Goal: Information Seeking & Learning: Find contact information

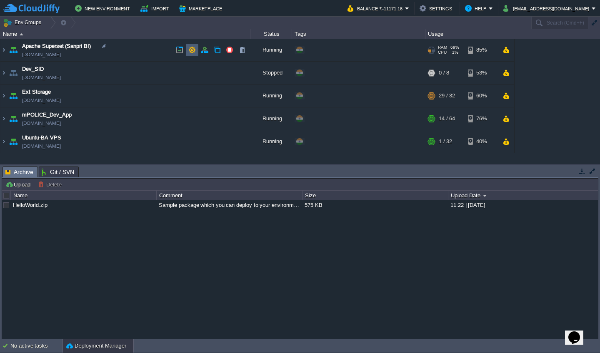
click at [193, 50] on button "button" at bounding box center [192, 50] width 8 height 8
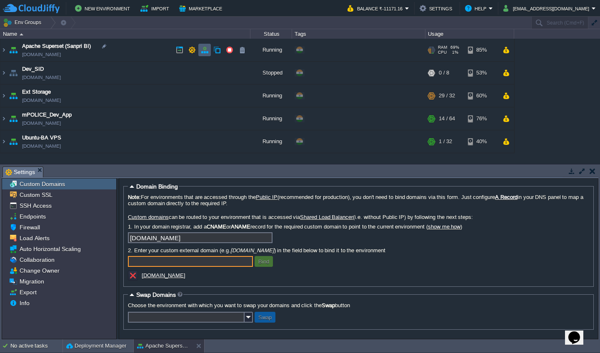
click at [208, 52] on button "button" at bounding box center [205, 50] width 8 height 8
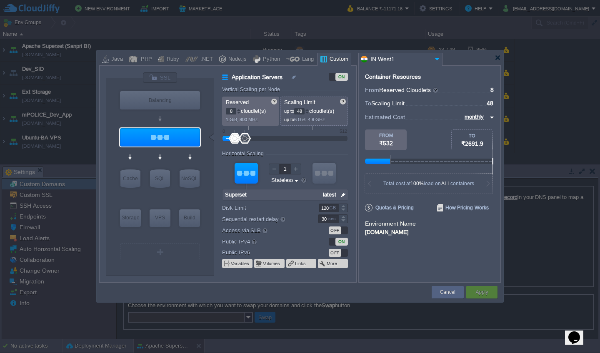
drag, startPoint x: 299, startPoint y: 112, endPoint x: 309, endPoint y: 112, distance: 10.0
click at [309, 112] on div "48" at bounding box center [301, 111] width 15 height 6
click at [309, 113] on div at bounding box center [307, 113] width 4 height 3
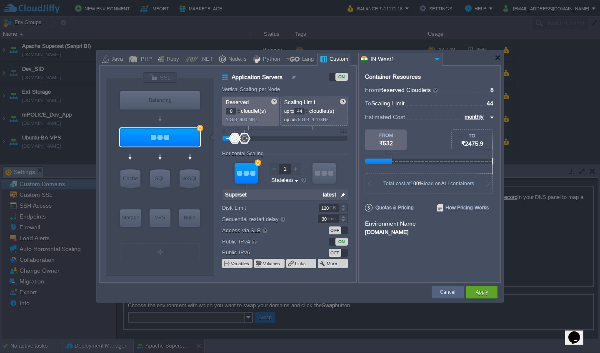
click at [309, 113] on div at bounding box center [307, 113] width 4 height 3
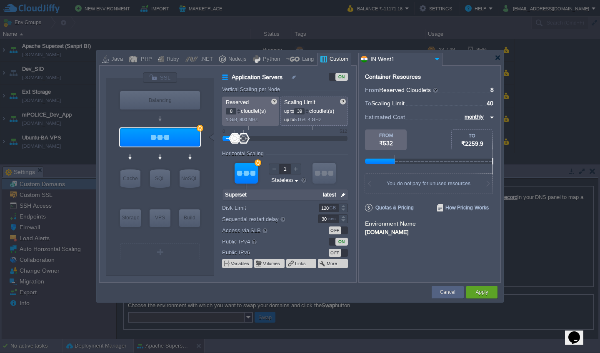
click at [309, 113] on div at bounding box center [307, 113] width 4 height 3
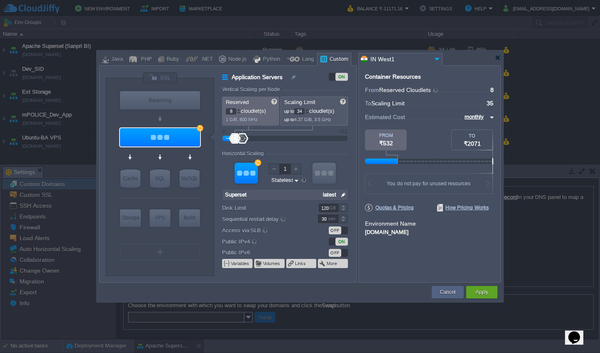
click at [309, 113] on div at bounding box center [307, 113] width 4 height 3
type input "32"
click at [309, 113] on div at bounding box center [307, 113] width 4 height 3
click at [477, 288] on button "Apply" at bounding box center [481, 292] width 13 height 8
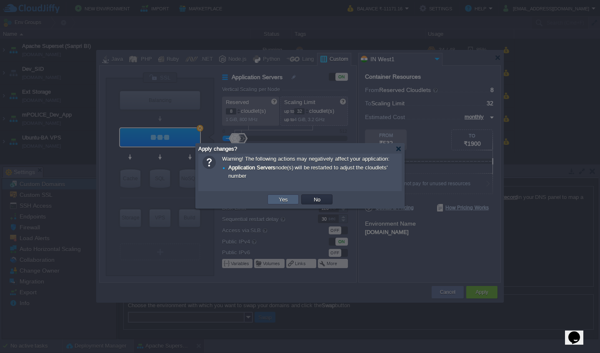
click at [288, 203] on button "Yes" at bounding box center [283, 200] width 14 height 8
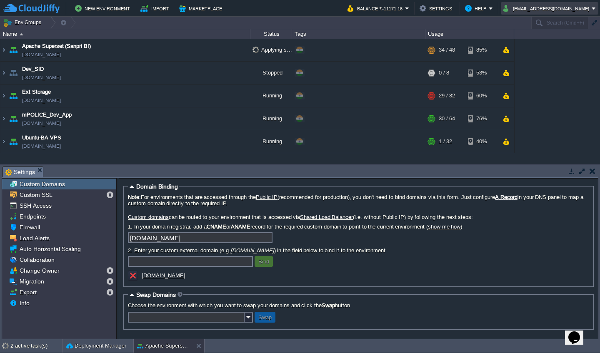
click at [555, 12] on button "devops@sanpri.net" at bounding box center [547, 8] width 88 height 10
click at [556, 48] on link "Sign out" at bounding box center [565, 44] width 64 height 9
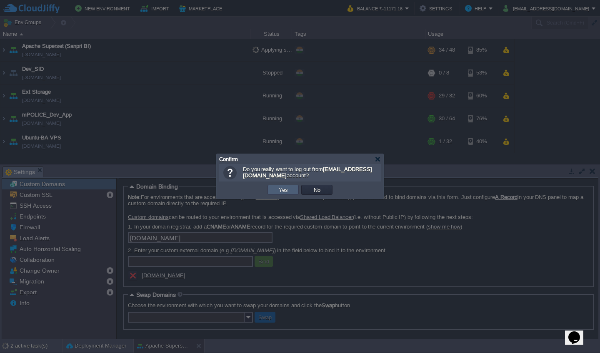
click at [279, 190] on button "Yes" at bounding box center [283, 190] width 14 height 8
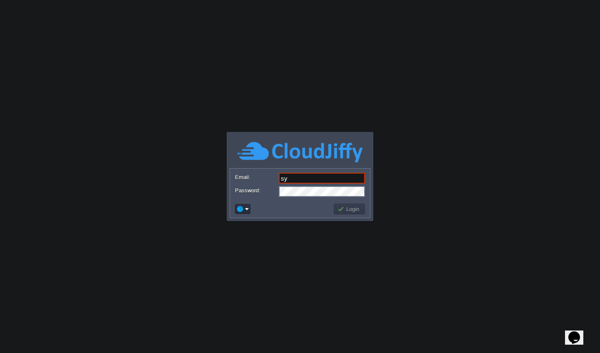
type input "[EMAIL_ADDRESS][DOMAIN_NAME]"
click at [352, 210] on button "Login" at bounding box center [350, 209] width 24 height 8
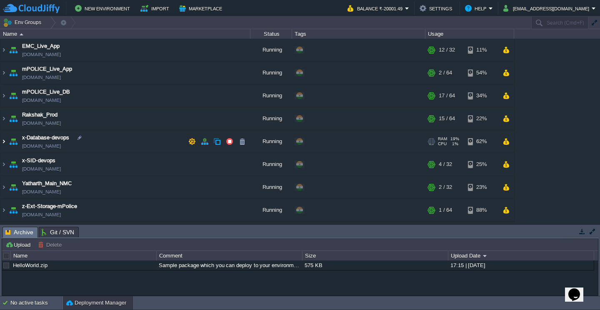
click at [4, 143] on img at bounding box center [3, 141] width 7 height 23
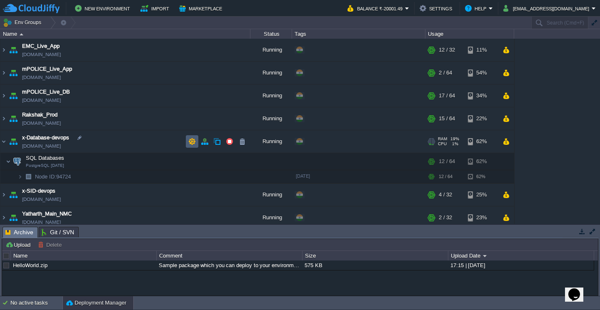
click at [191, 143] on button "button" at bounding box center [192, 142] width 8 height 8
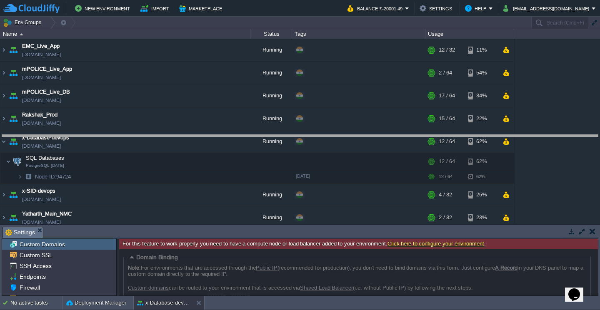
drag, startPoint x: 115, startPoint y: 233, endPoint x: 140, endPoint y: 141, distance: 95.3
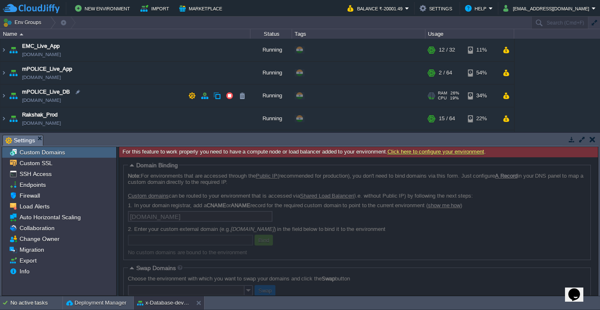
scroll to position [64, 0]
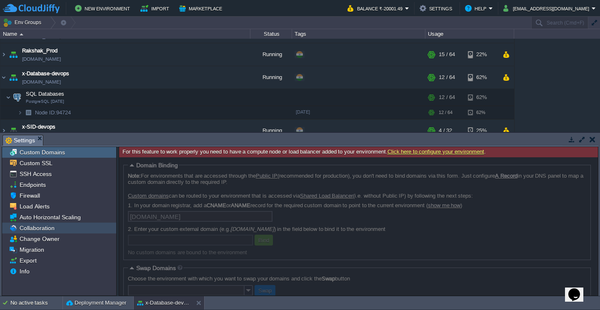
click at [95, 233] on div "Collaboration" at bounding box center [59, 228] width 114 height 11
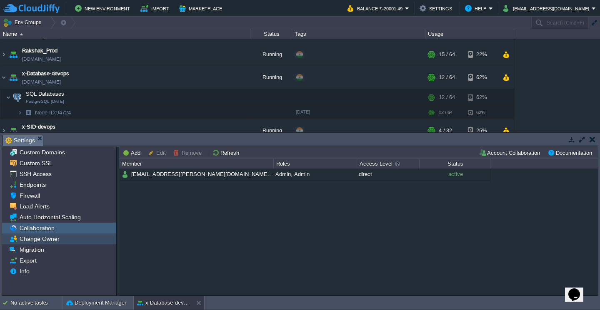
click at [87, 242] on div "Change Owner" at bounding box center [59, 239] width 114 height 11
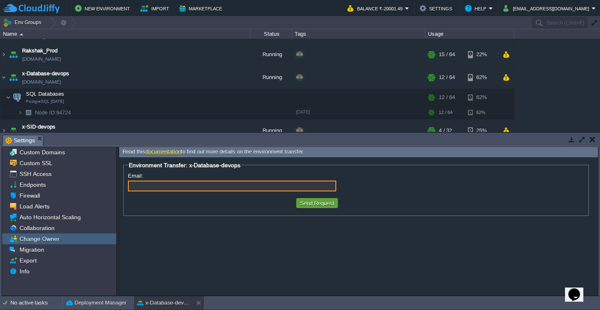
type input "devops@sanpri.net"
click at [229, 223] on form "Environment Transfer: x-Database-devops Email: devops@sanpri.net Cancel Request…" at bounding box center [358, 227] width 479 height 138
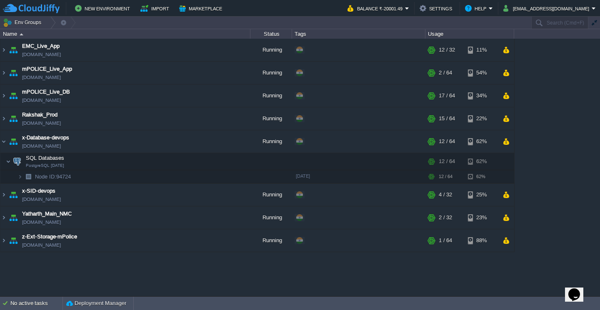
scroll to position [0, 0]
click at [205, 143] on button "button" at bounding box center [205, 142] width 8 height 8
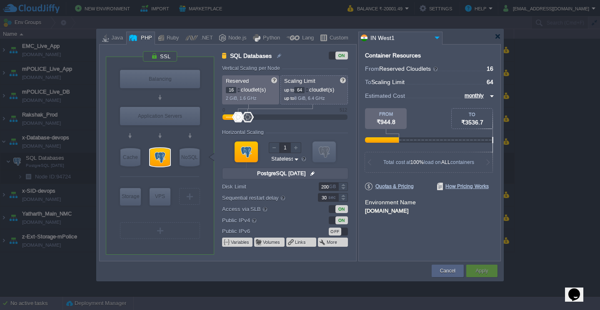
drag, startPoint x: 298, startPoint y: 89, endPoint x: 314, endPoint y: 89, distance: 16.3
click at [314, 89] on p "up to 64 cloudlet(s)" at bounding box center [314, 89] width 61 height 9
type input "32"
drag, startPoint x: 234, startPoint y: 89, endPoint x: 215, endPoint y: 88, distance: 19.2
click at [215, 88] on div "SQL Databases ON Vertical Scaling per Node Reserved 16 cloudlet(s) 2 GiB, 1.6 G…" at bounding box center [285, 156] width 142 height 210
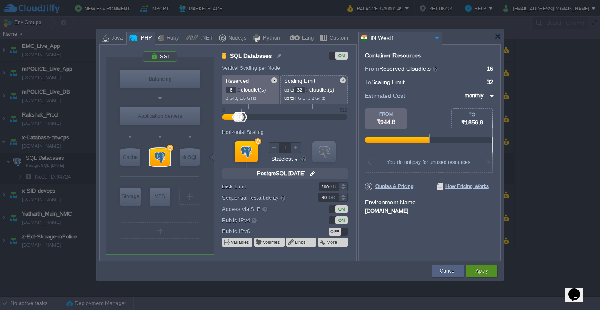
click at [485, 274] on button "Apply" at bounding box center [481, 271] width 13 height 8
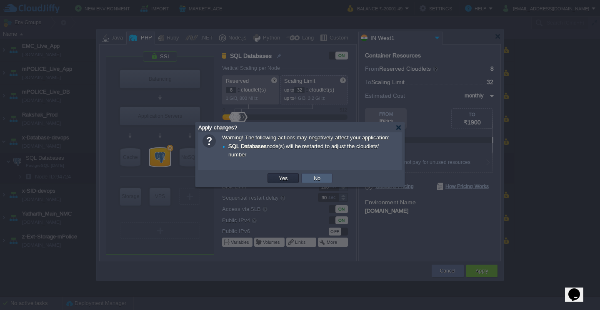
click at [313, 178] on button "No" at bounding box center [317, 179] width 12 height 8
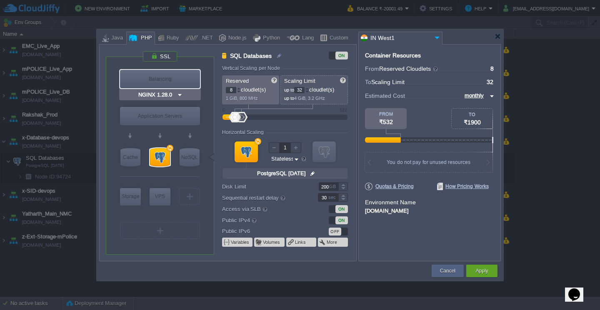
drag, startPoint x: 233, startPoint y: 88, endPoint x: 199, endPoint y: 84, distance: 34.8
click at [199, 85] on div "VM Balancing VM Application Servers VM Cache VM SQL VM NoSQL VM Storage VM VPS …" at bounding box center [231, 156] width 250 height 210
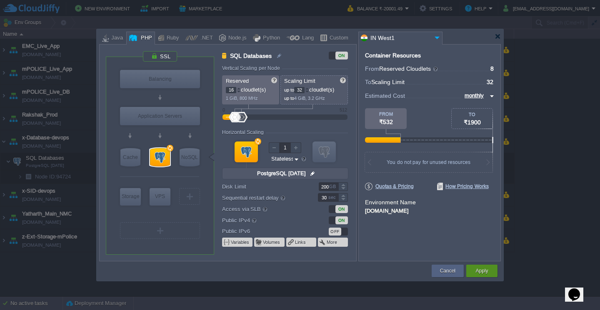
type input "16"
click at [480, 274] on button "Apply" at bounding box center [481, 271] width 13 height 8
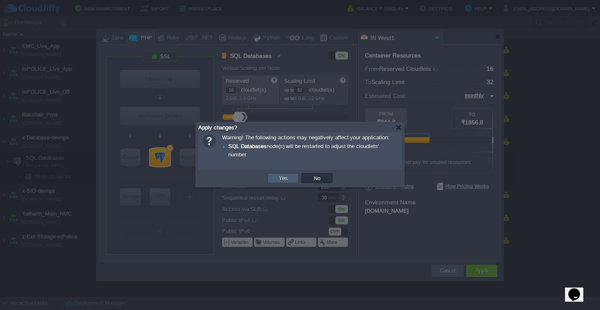
click at [280, 176] on button "Yes" at bounding box center [283, 179] width 14 height 8
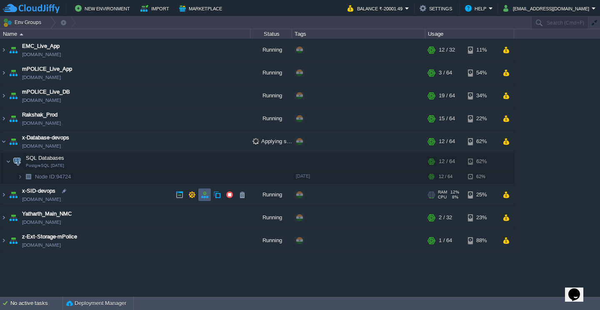
click at [205, 195] on button "button" at bounding box center [205, 195] width 8 height 8
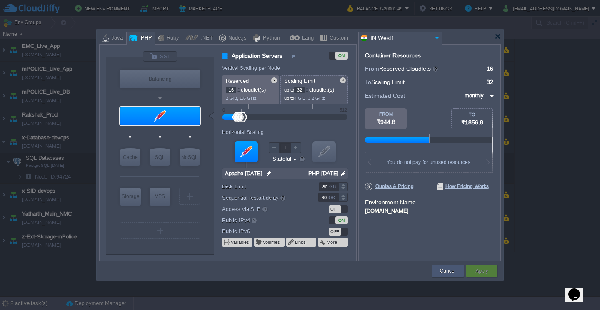
click at [440, 270] on button "Cancel" at bounding box center [447, 271] width 15 height 8
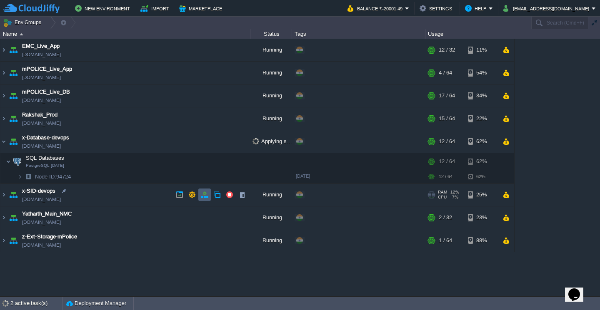
click at [203, 196] on button "button" at bounding box center [205, 195] width 8 height 8
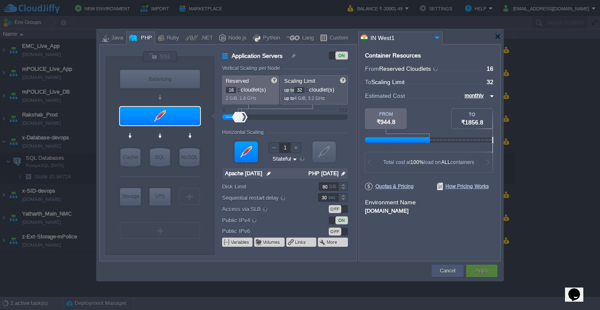
click at [451, 271] on button "Cancel" at bounding box center [447, 271] width 15 height 8
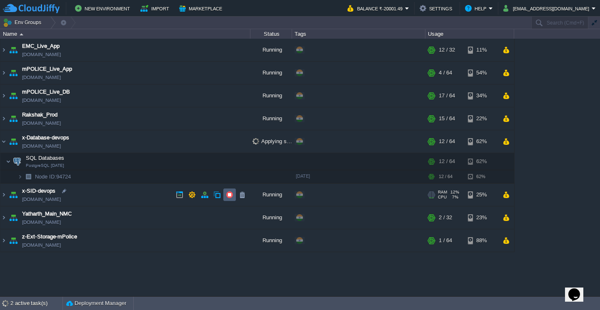
click at [230, 196] on button "button" at bounding box center [230, 195] width 8 height 8
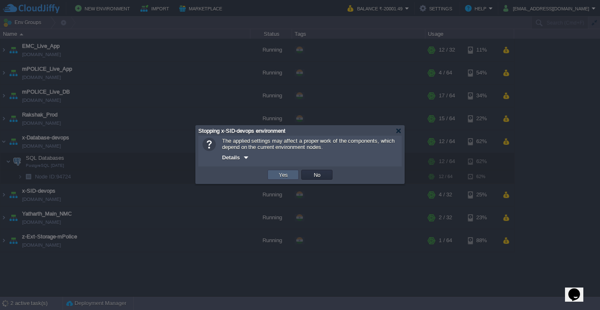
click at [286, 176] on button "Yes" at bounding box center [283, 175] width 14 height 8
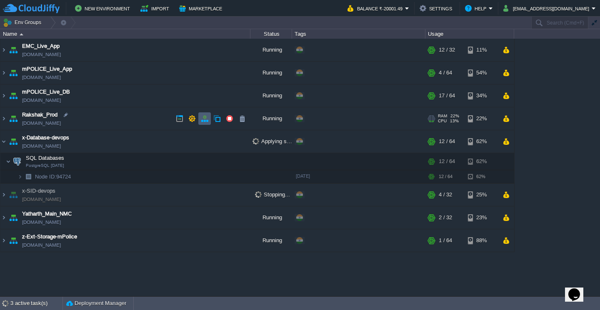
click at [203, 123] on button "button" at bounding box center [205, 119] width 8 height 8
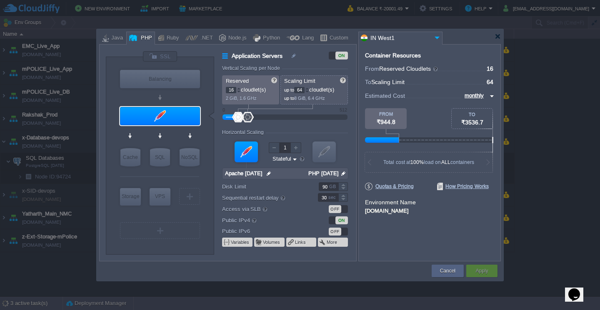
drag, startPoint x: 299, startPoint y: 90, endPoint x: 309, endPoint y: 90, distance: 9.6
click at [309, 90] on div "64" at bounding box center [301, 90] width 15 height 6
type input "32"
click at [475, 268] on button "Apply" at bounding box center [481, 271] width 13 height 8
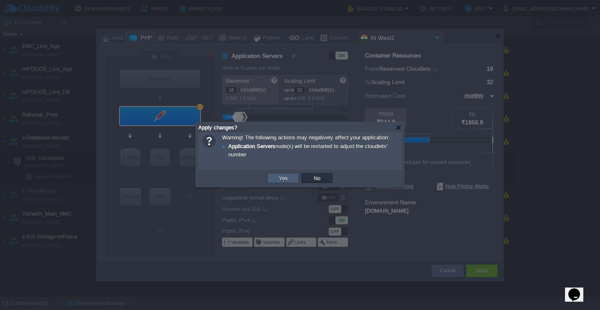
click at [292, 181] on td "Yes" at bounding box center [283, 178] width 31 height 10
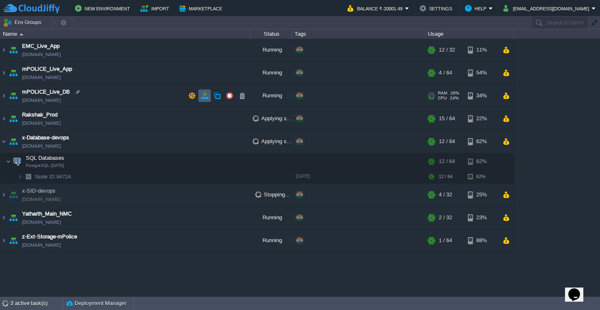
click at [202, 98] on button "button" at bounding box center [205, 96] width 8 height 8
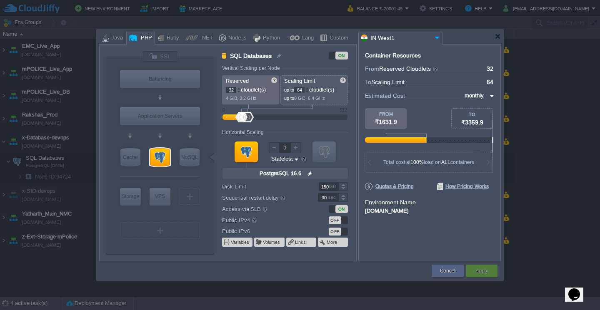
drag, startPoint x: 234, startPoint y: 90, endPoint x: 212, endPoint y: 85, distance: 22.8
click at [212, 85] on div "VM Balancing VM Application Servers VM Cache VM SQL VM NoSQL VM Storage VM VPS …" at bounding box center [231, 156] width 250 height 210
type input "16"
type input "32"
click at [481, 271] on button "Apply" at bounding box center [481, 271] width 13 height 8
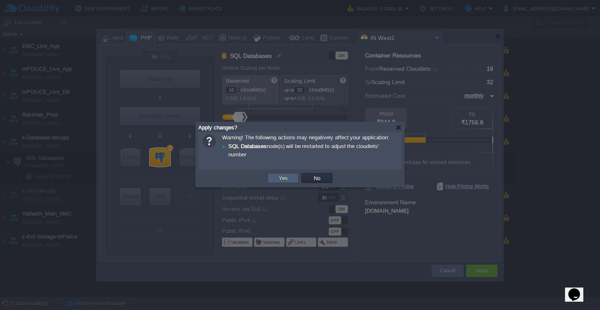
click at [283, 179] on button "Yes" at bounding box center [283, 179] width 14 height 8
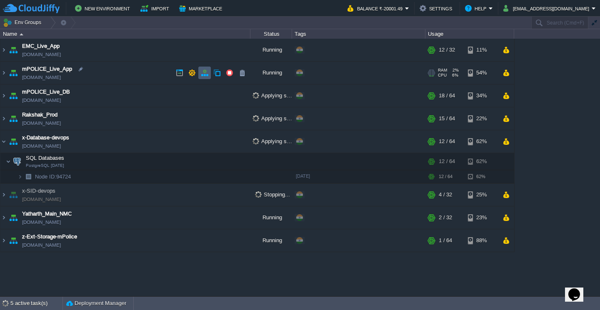
click at [206, 75] on button "button" at bounding box center [205, 73] width 8 height 8
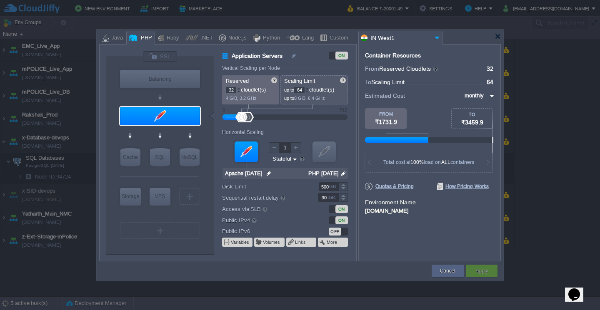
drag, startPoint x: 233, startPoint y: 88, endPoint x: 206, endPoint y: 85, distance: 27.2
click at [206, 85] on div "VM Balancing VM Application Servers VM Cache VM SQL VM NoSQL VM Storage VM VPS …" at bounding box center [231, 156] width 250 height 210
type input "16"
type input "32"
click at [476, 274] on button "Apply" at bounding box center [481, 271] width 13 height 8
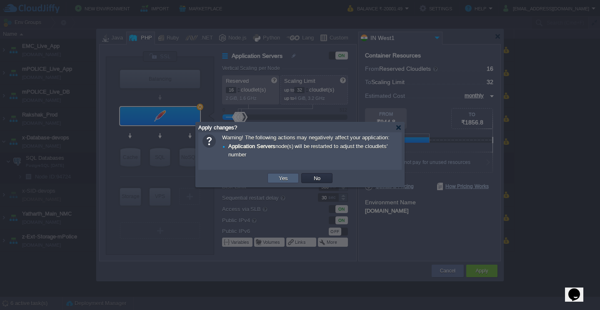
click at [288, 181] on button "Yes" at bounding box center [283, 179] width 14 height 8
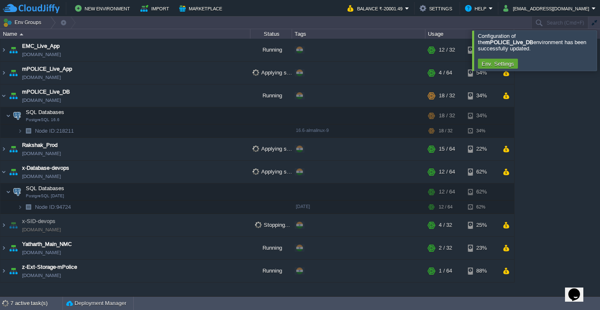
click at [600, 50] on div at bounding box center [610, 50] width 0 height 40
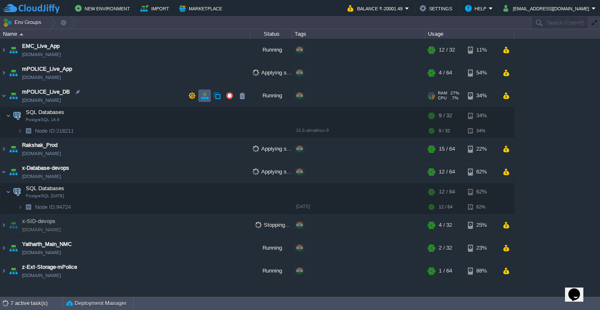
click at [205, 97] on button "button" at bounding box center [205, 96] width 8 height 8
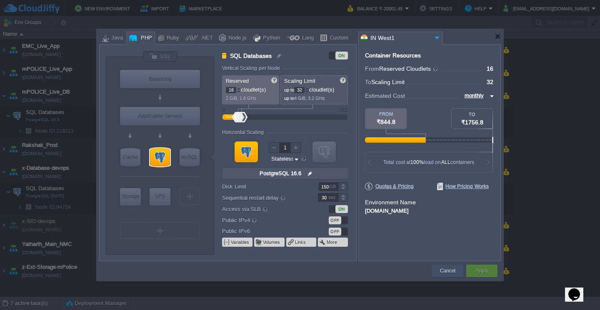
click at [447, 270] on button "Cancel" at bounding box center [447, 271] width 15 height 8
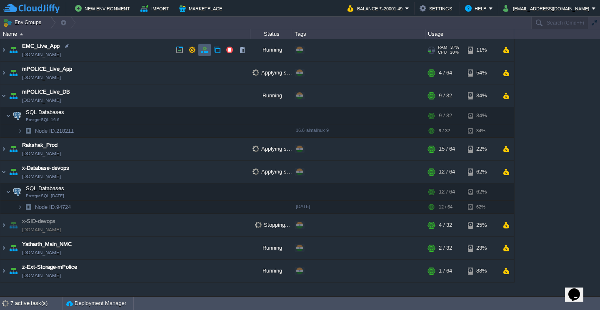
click at [203, 51] on button "button" at bounding box center [205, 50] width 8 height 8
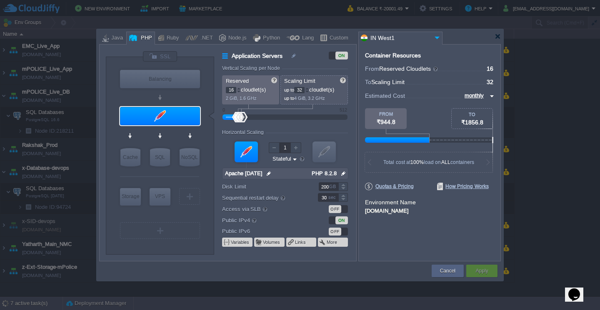
drag, startPoint x: 234, startPoint y: 90, endPoint x: 207, endPoint y: 86, distance: 27.3
click at [207, 86] on div "VM Balancing VM Application Servers VM Cache VM SQL VM NoSQL VM Storage VM VPS …" at bounding box center [231, 156] width 250 height 210
type input "8"
type input "16"
click at [489, 269] on div "Apply" at bounding box center [482, 271] width 19 height 13
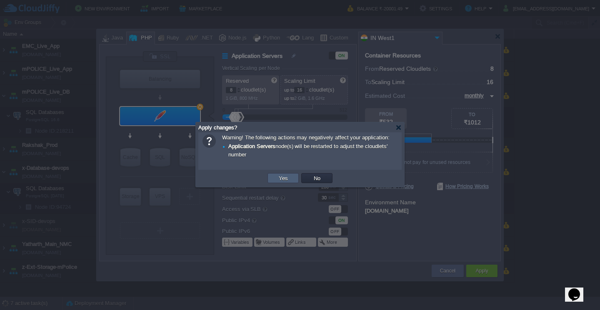
click at [294, 180] on td "Yes" at bounding box center [283, 178] width 31 height 10
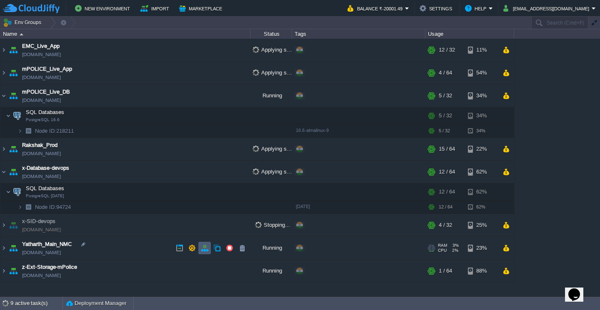
click at [205, 250] on button "button" at bounding box center [205, 249] width 8 height 8
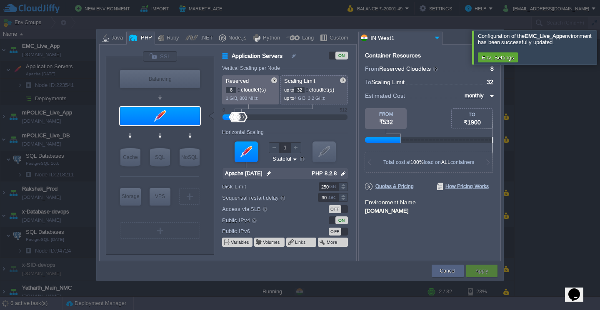
drag, startPoint x: 297, startPoint y: 90, endPoint x: 309, endPoint y: 91, distance: 11.7
click at [309, 91] on div "32" at bounding box center [301, 90] width 15 height 6
type input "16"
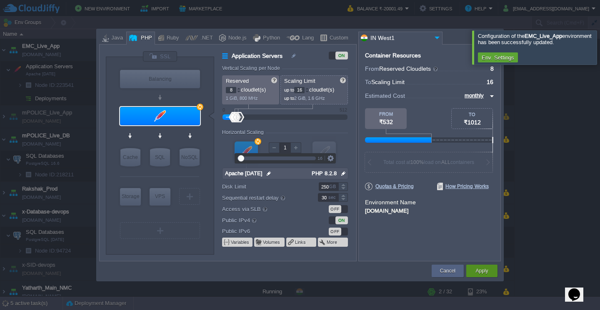
click at [475, 273] on button "Apply" at bounding box center [481, 271] width 13 height 8
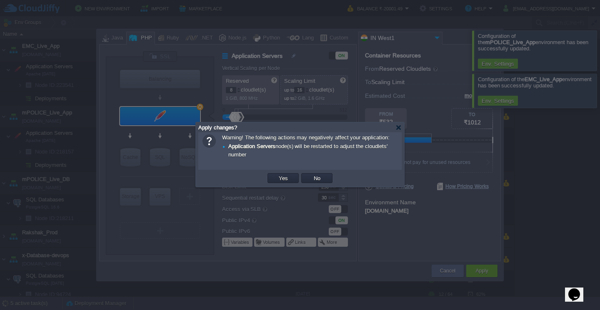
click at [284, 179] on button "Yes" at bounding box center [283, 179] width 14 height 8
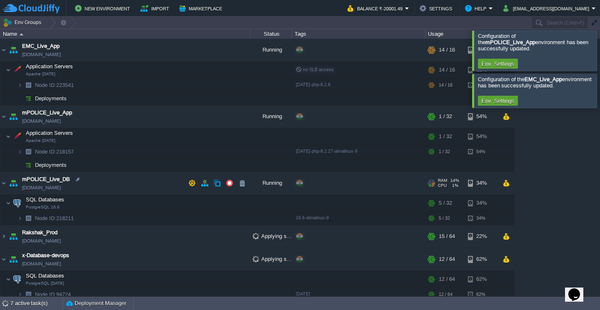
click at [373, 179] on div "+ Add to Env Group" at bounding box center [358, 183] width 130 height 23
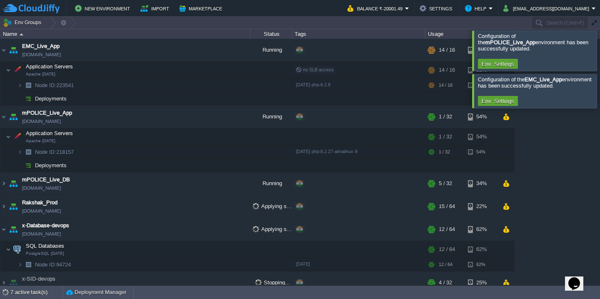
click at [600, 47] on div at bounding box center [610, 50] width 0 height 40
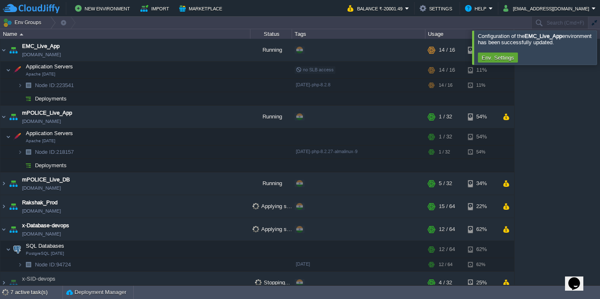
click at [600, 50] on div at bounding box center [610, 47] width 0 height 34
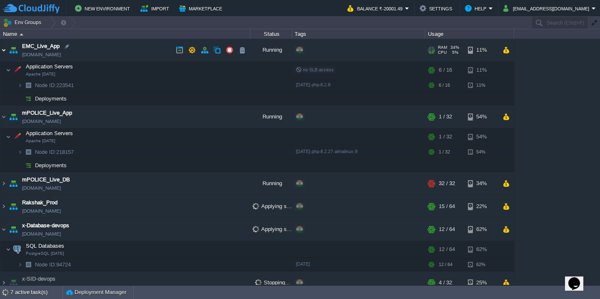
click at [5, 49] on img at bounding box center [3, 50] width 7 height 23
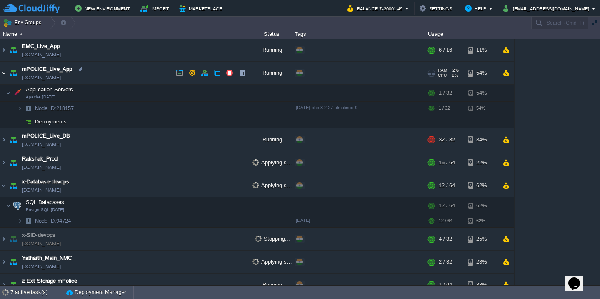
click at [4, 72] on img at bounding box center [3, 73] width 7 height 23
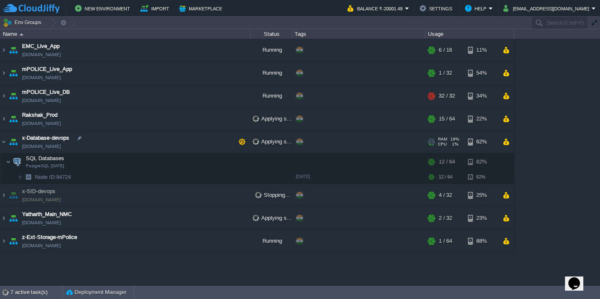
click at [4, 143] on img at bounding box center [3, 141] width 7 height 23
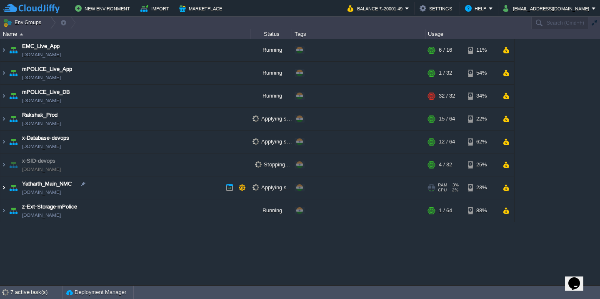
click at [3, 189] on img at bounding box center [3, 187] width 7 height 23
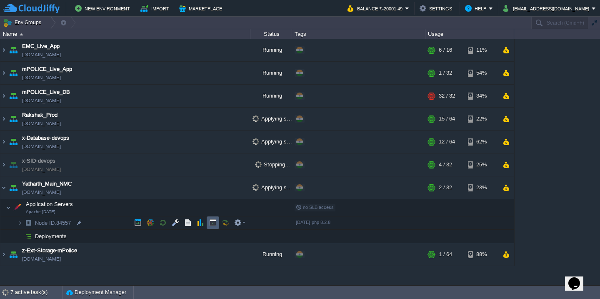
click at [215, 224] on button "button" at bounding box center [213, 223] width 8 height 8
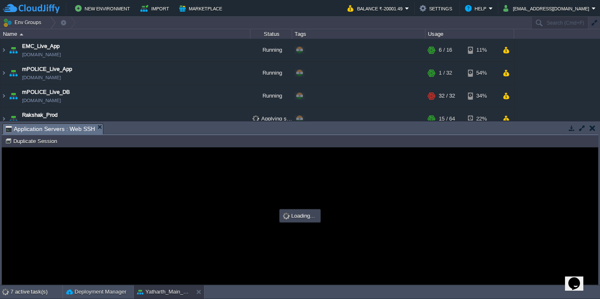
type input "#000000"
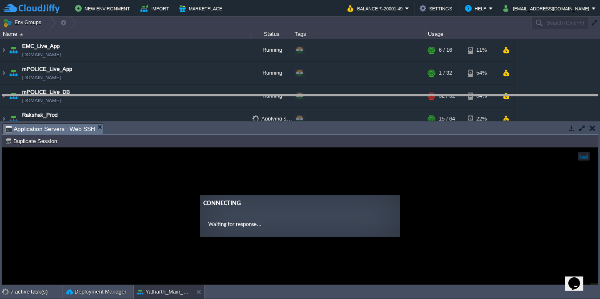
drag, startPoint x: 409, startPoint y: 135, endPoint x: 407, endPoint y: 105, distance: 29.3
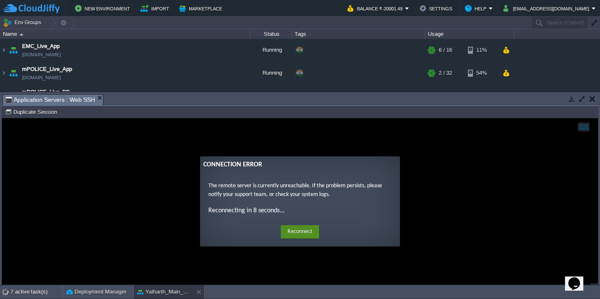
click at [304, 231] on button "Reconnect" at bounding box center [300, 231] width 38 height 13
drag, startPoint x: 507, startPoint y: 39, endPoint x: 600, endPoint y: 32, distance: 93.2
click at [600, 32] on div "Name Status Tags Usage" at bounding box center [300, 34] width 600 height 10
click at [594, 101] on button "button" at bounding box center [593, 99] width 6 height 8
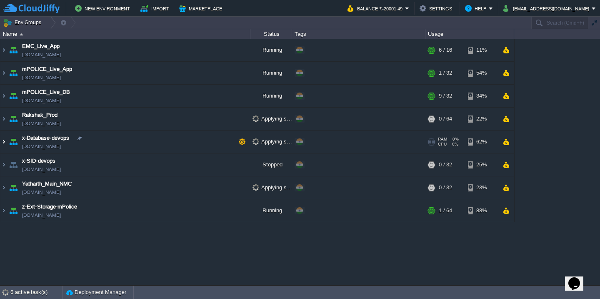
click at [3, 143] on img at bounding box center [3, 141] width 7 height 23
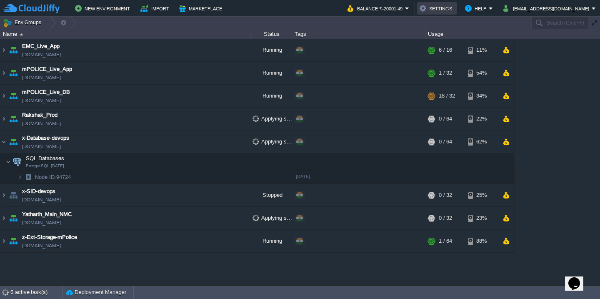
click at [455, 9] on button "Settings" at bounding box center [437, 8] width 35 height 10
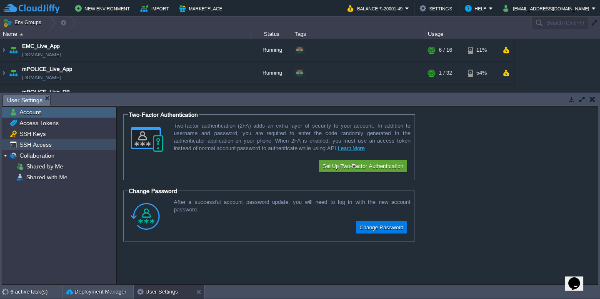
click at [40, 148] on span "SSH Access" at bounding box center [35, 145] width 35 height 8
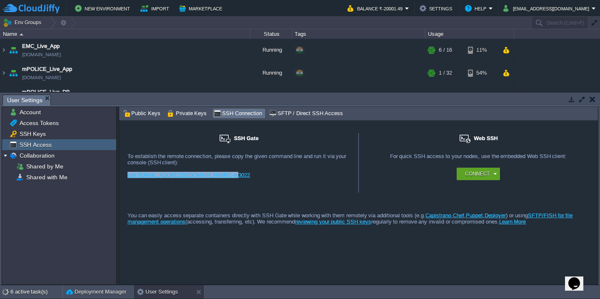
drag, startPoint x: 233, startPoint y: 178, endPoint x: 124, endPoint y: 177, distance: 109.6
click at [124, 177] on div "SSH Gate For remote connection you require SSH public key to be added to the ac…" at bounding box center [239, 163] width 240 height 60
copy link "ssh 9955@gate.cloudjiffy.com -p 3022"
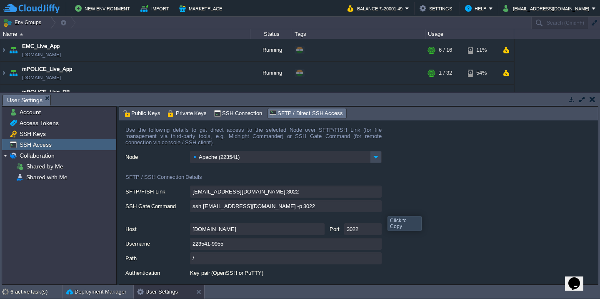
click at [377, 208] on input "ssh 223541-9955@gate.cloudjiffy.com -p 3022" at bounding box center [286, 206] width 192 height 12
copy link "ssh 9955@gate.cloudjiffy.com -p 3022"
click at [455, 9] on button "Settings" at bounding box center [437, 8] width 35 height 10
click at [593, 98] on button "button" at bounding box center [593, 99] width 6 height 8
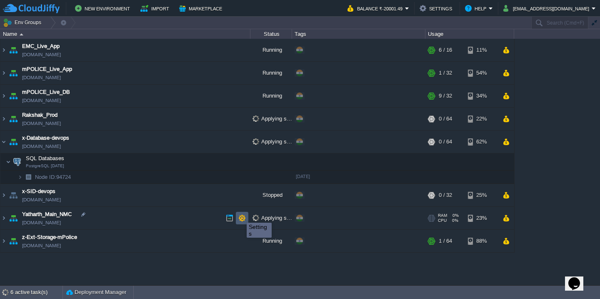
click at [240, 215] on button "button" at bounding box center [242, 218] width 8 height 8
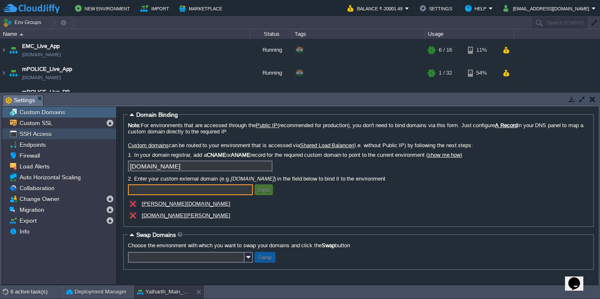
click at [51, 137] on div "SSH Access" at bounding box center [59, 133] width 114 height 11
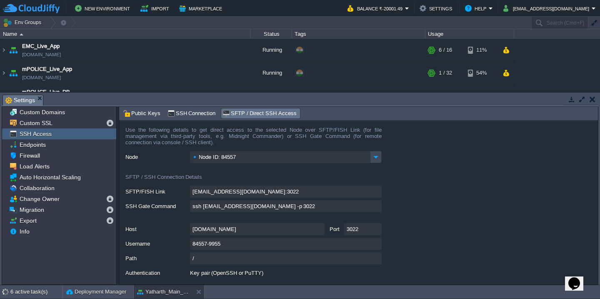
click at [376, 208] on input "ssh 84557-9955@gate.cloudjiffy.com -p 3022" at bounding box center [286, 206] width 192 height 12
type textarea "ssh 84557-9955@gate.cloudjiffy.com -p 3022"
click at [405, 8] on button "Balance ₹-20001.49" at bounding box center [377, 8] width 58 height 10
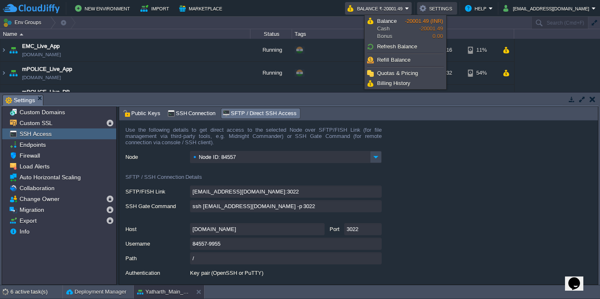
click at [455, 11] on button "Settings" at bounding box center [437, 8] width 35 height 10
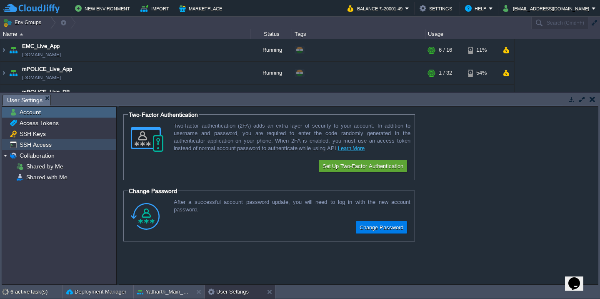
click at [54, 145] on div "SSH Access" at bounding box center [59, 144] width 114 height 11
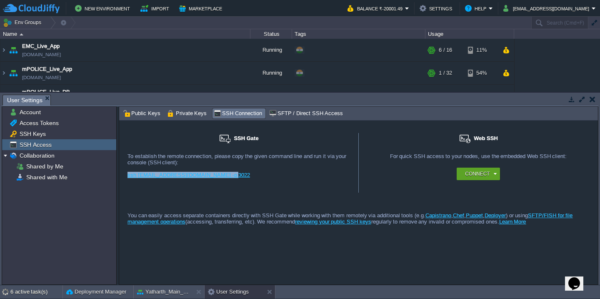
drag, startPoint x: 224, startPoint y: 178, endPoint x: 124, endPoint y: 179, distance: 100.0
click at [124, 179] on div "SSH Gate For remote connection you require SSH public key to be added to the ac…" at bounding box center [239, 163] width 240 height 60
copy link "ssh 9955@gate.cloudjiffy.com -p 3022"
click at [182, 116] on span "Private Keys" at bounding box center [188, 113] width 40 height 9
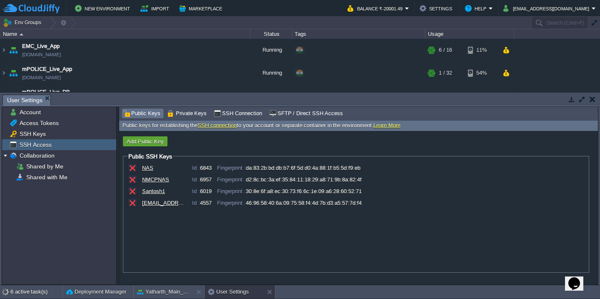
click at [592, 99] on button "button" at bounding box center [593, 99] width 6 height 8
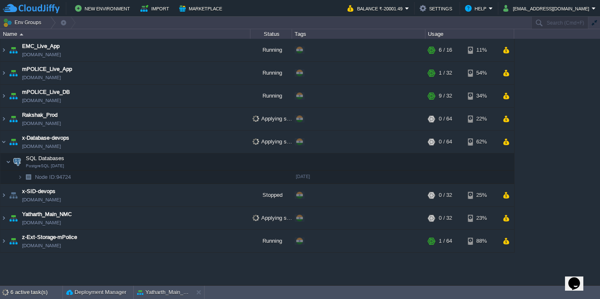
click at [592, 99] on div "EMC_Live_App emc-live-clone-of-mpolice-dev.cloudjiffy.net Running + Add to Env …" at bounding box center [300, 162] width 600 height 246
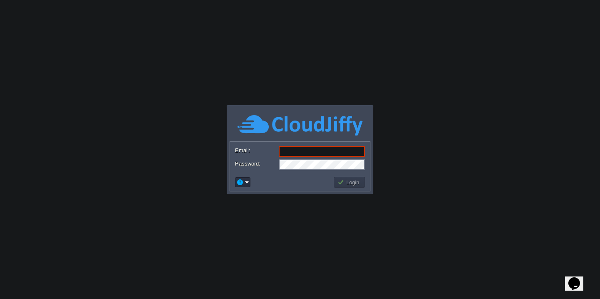
type input "[EMAIL_ADDRESS][DOMAIN_NAME]"
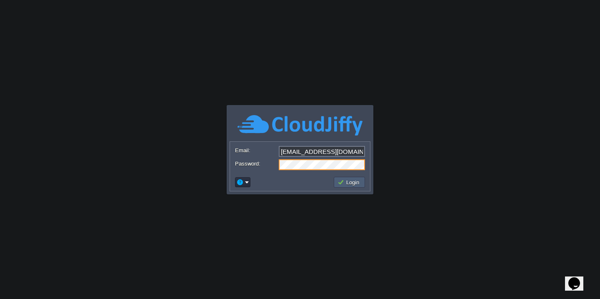
click at [353, 185] on button "Login" at bounding box center [350, 182] width 24 height 8
